Goal: Go to known website: Access a specific website the user already knows

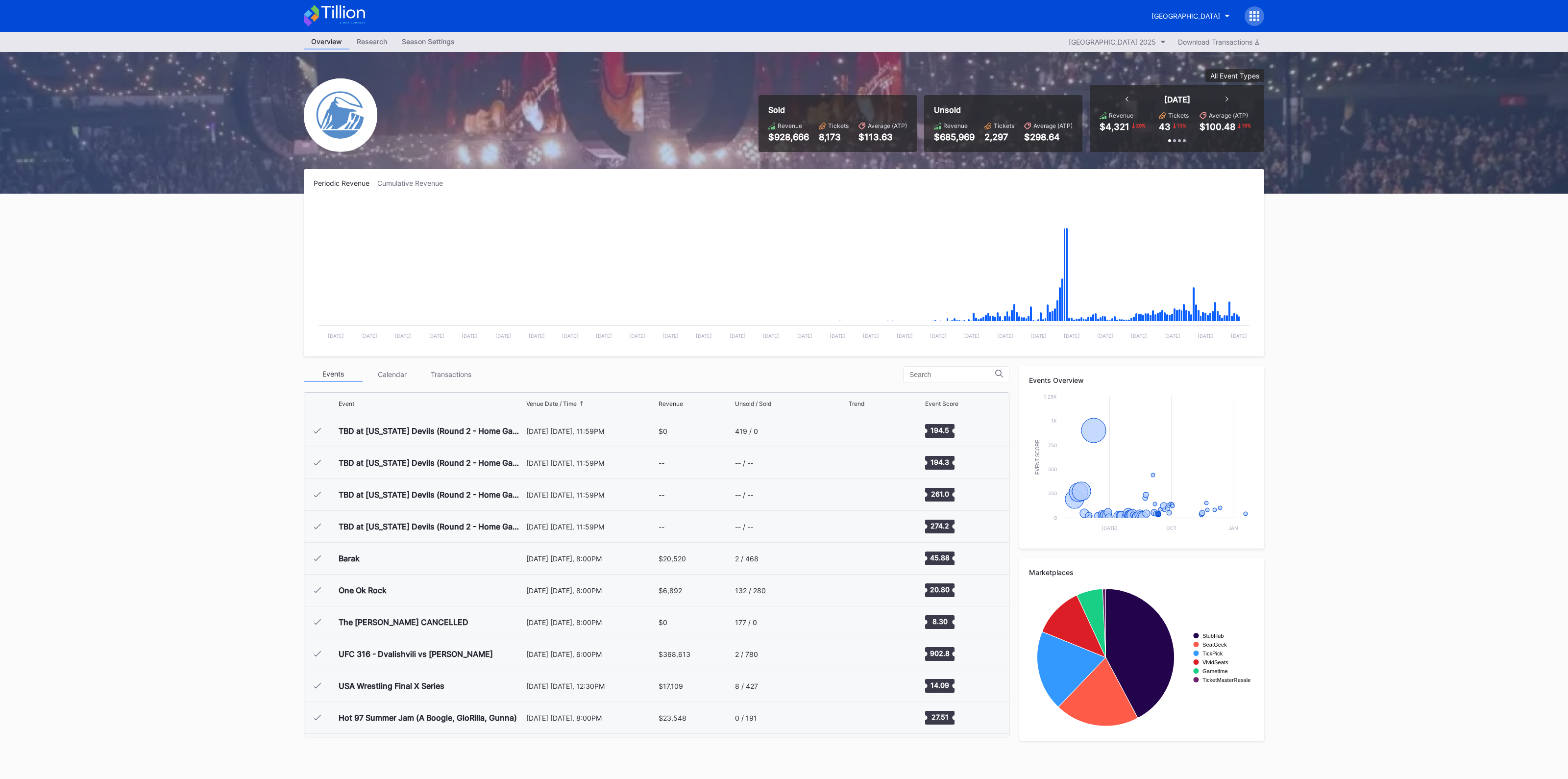
scroll to position [1020, 0]
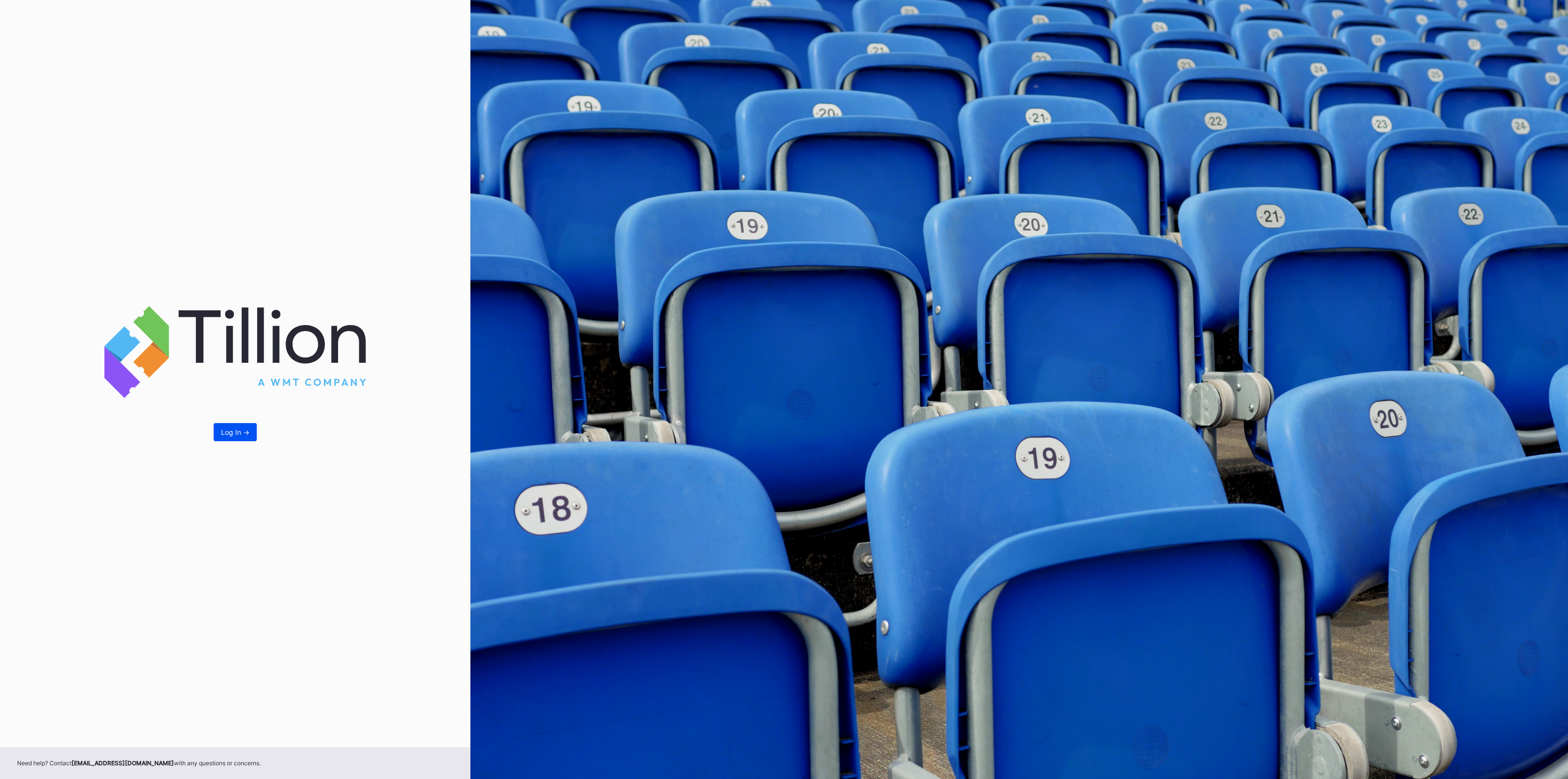
click at [223, 440] on button "Log In ->" at bounding box center [235, 432] width 43 height 18
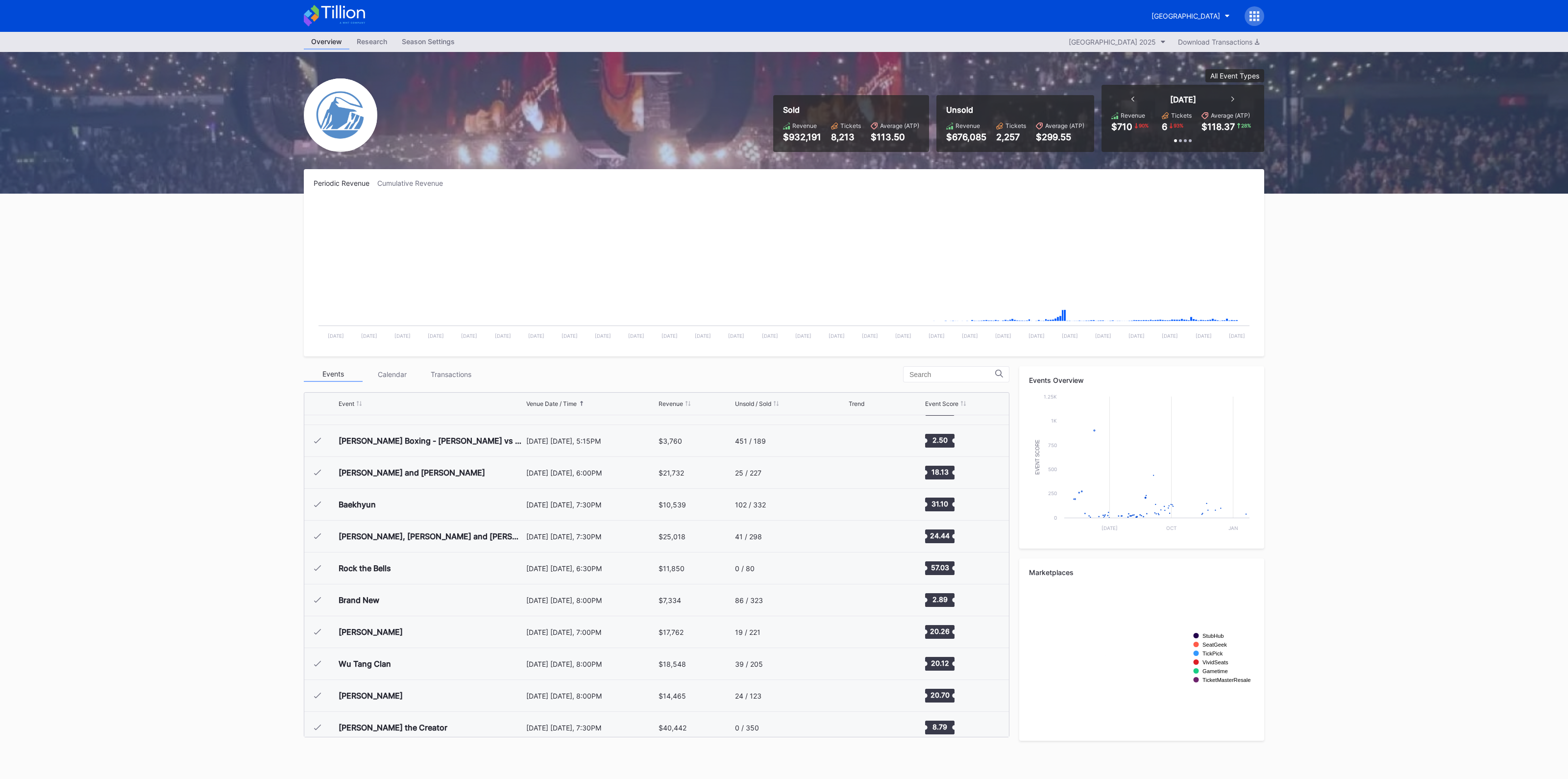
scroll to position [1020, 0]
